Goal: Task Accomplishment & Management: Manage account settings

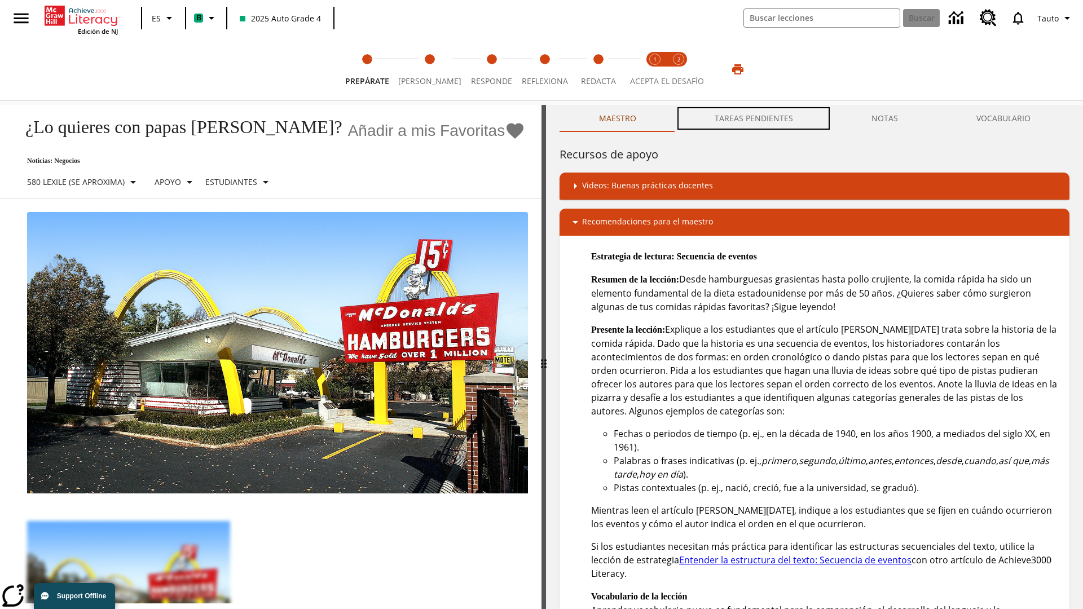
click at [754, 118] on button "TAREAS PENDIENTES" at bounding box center [753, 118] width 157 height 27
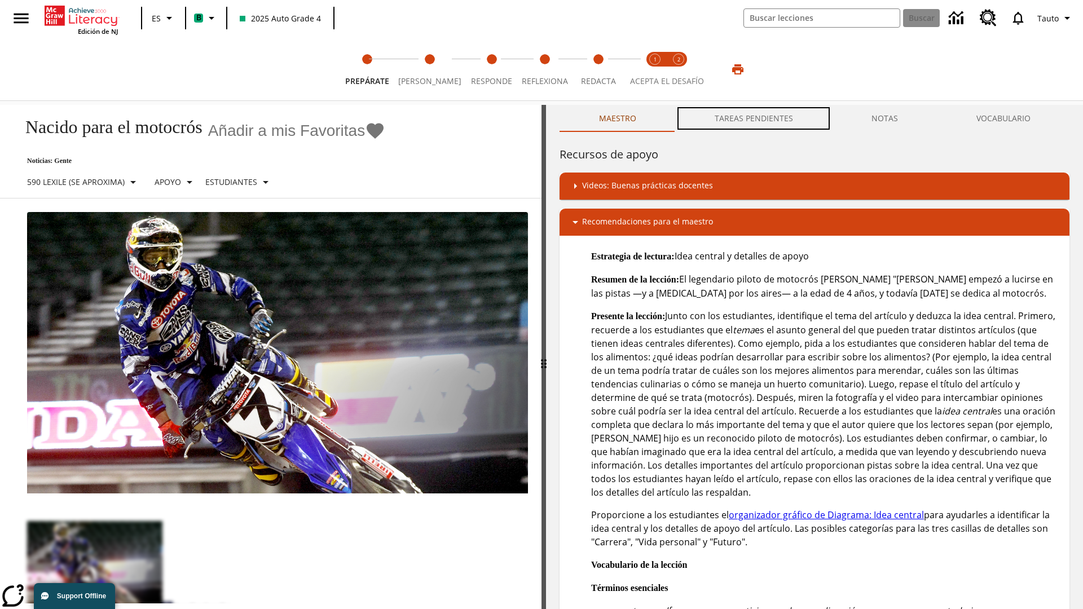
click at [754, 118] on button "TAREAS PENDIENTES" at bounding box center [753, 118] width 157 height 27
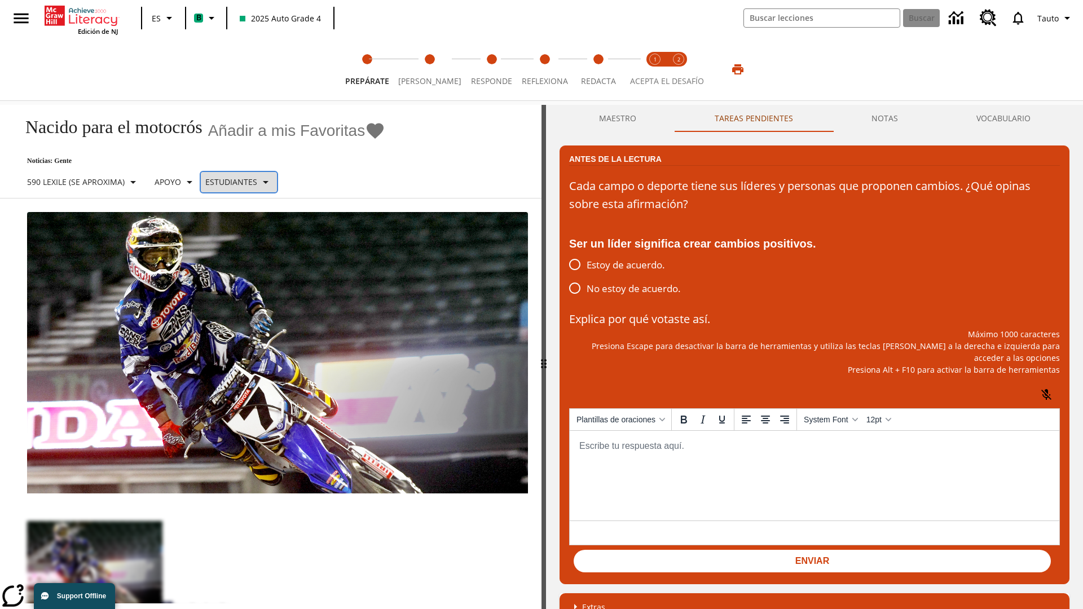
click at [245, 182] on p "Estudiantes" at bounding box center [231, 182] width 52 height 12
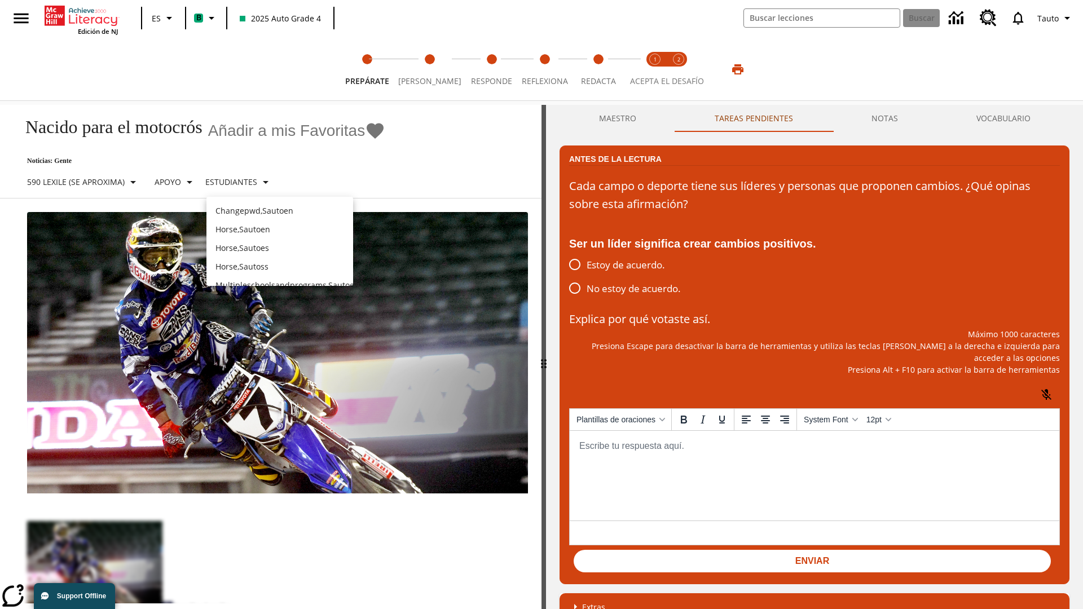
click at [280, 242] on p "Horse , Sautoes" at bounding box center [279, 248] width 129 height 12
